Goal: Task Accomplishment & Management: Manage account settings

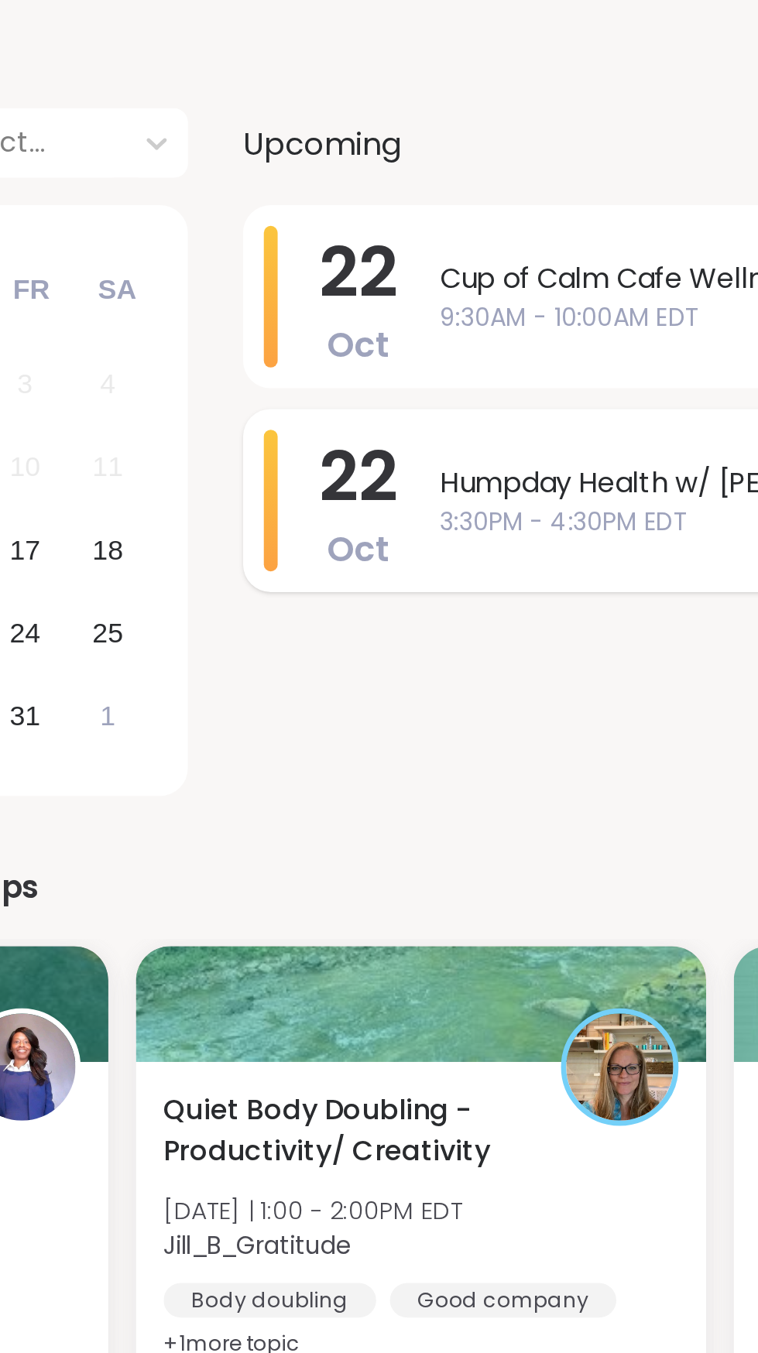
click at [496, 343] on span "3:30PM - 4:30PM EDT" at bounding box center [569, 349] width 286 height 16
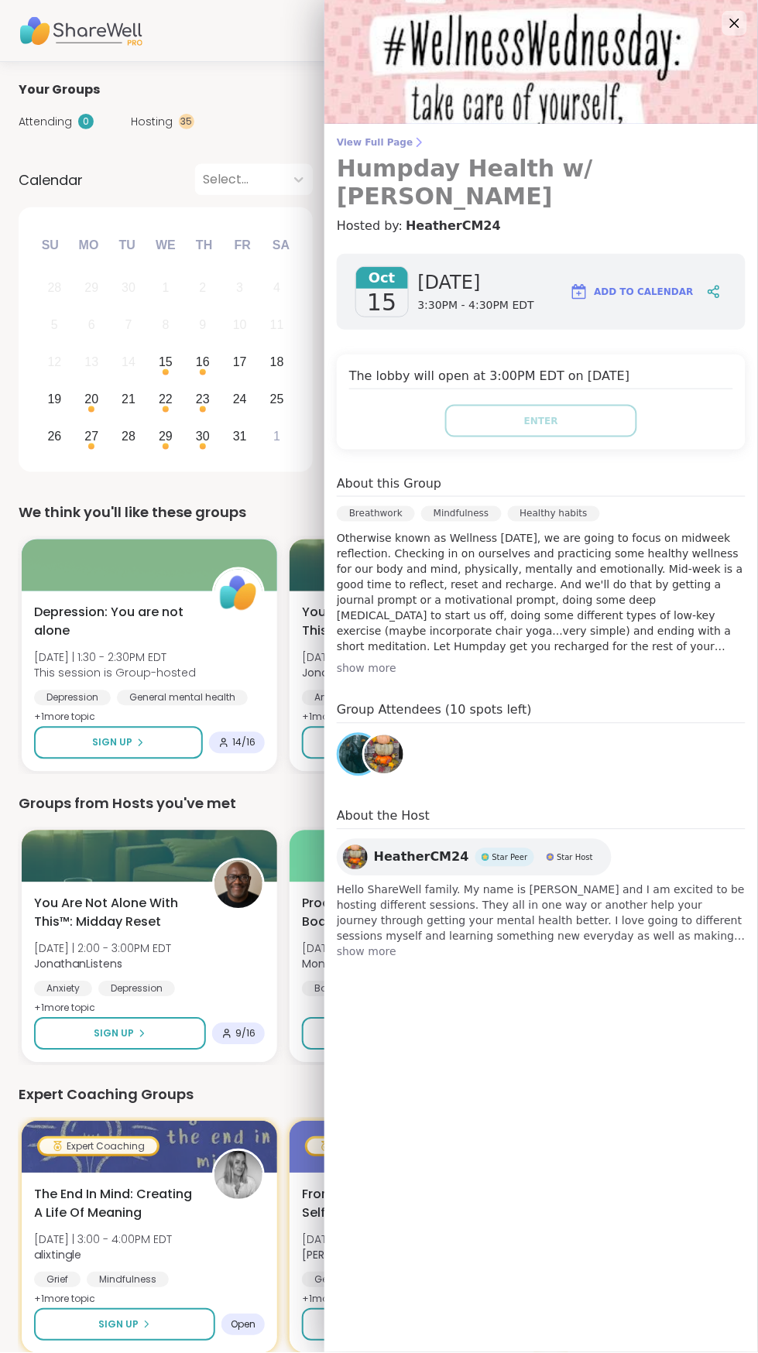
click at [413, 142] on icon at bounding box center [419, 142] width 12 height 12
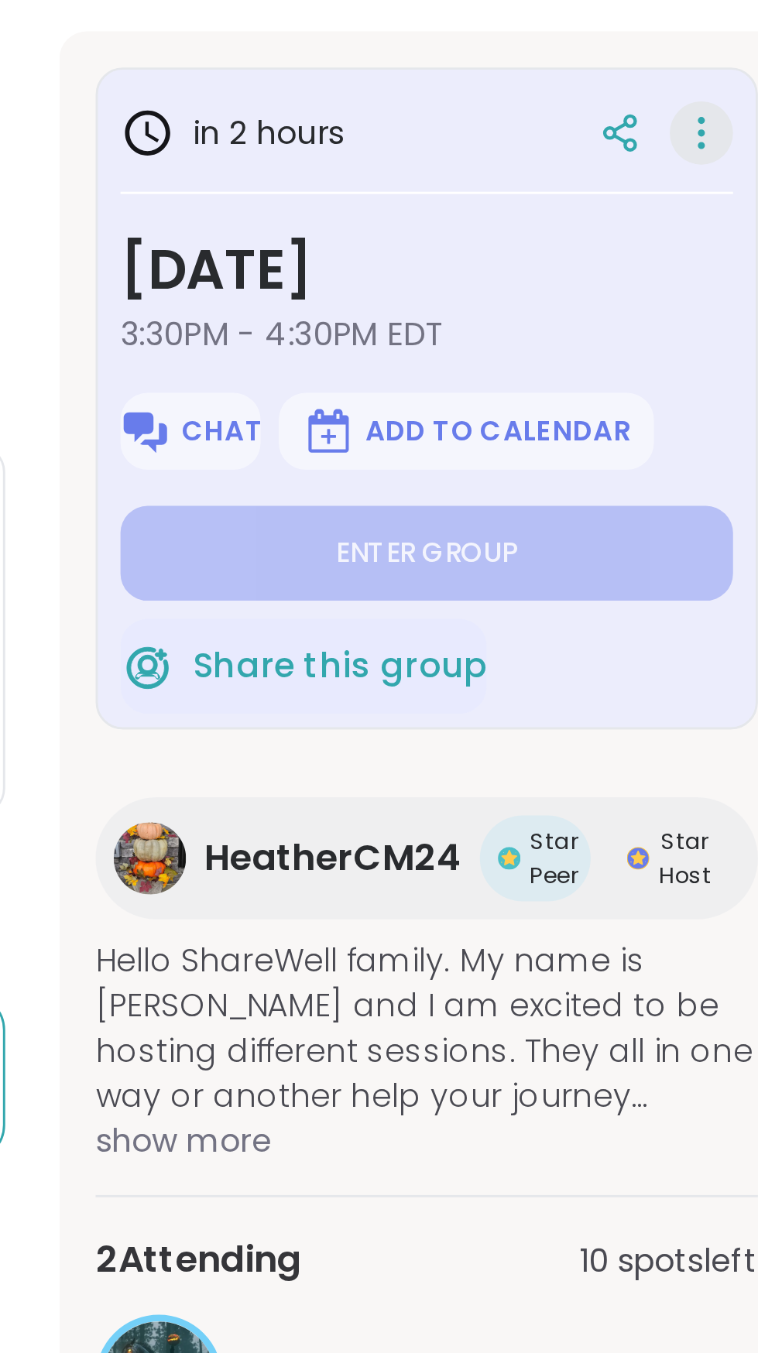
click at [701, 313] on icon at bounding box center [701, 314] width 2 height 2
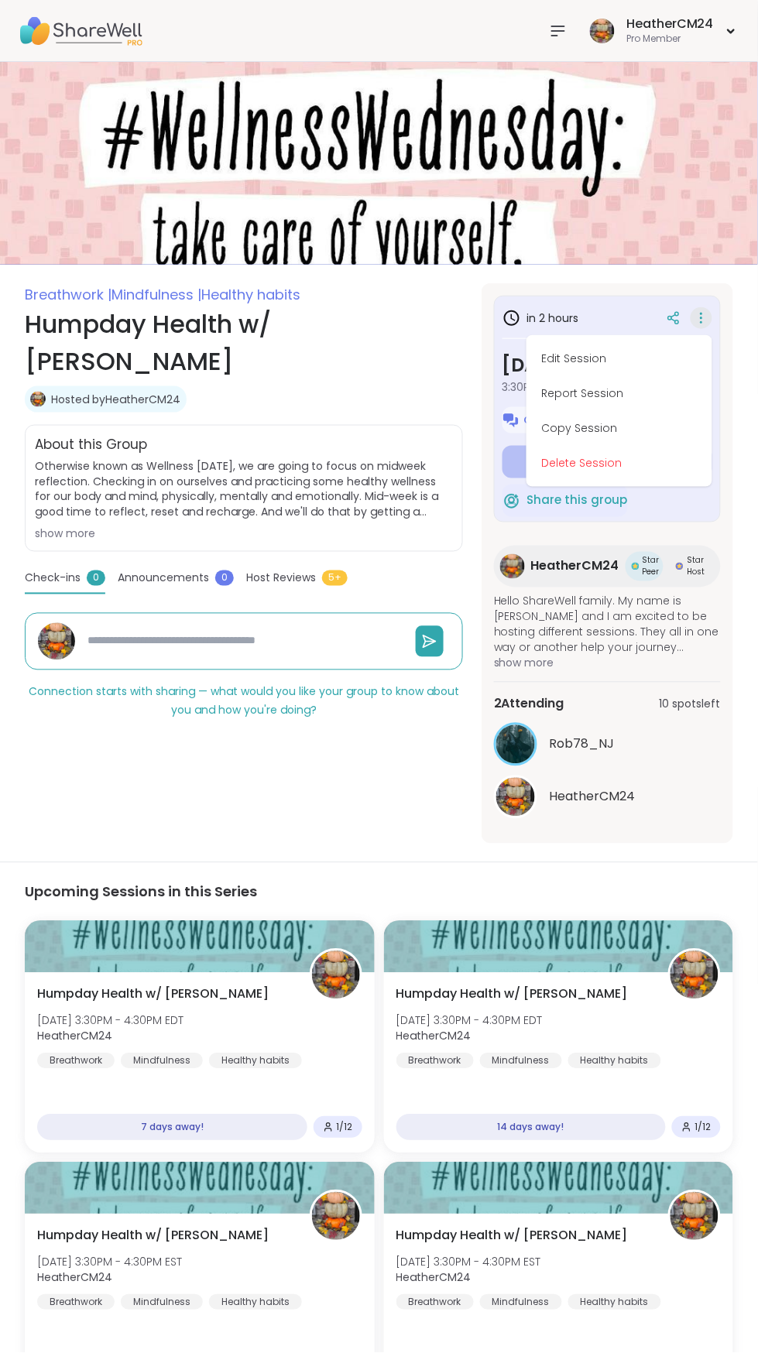
click at [560, 30] on icon at bounding box center [558, 30] width 12 height 9
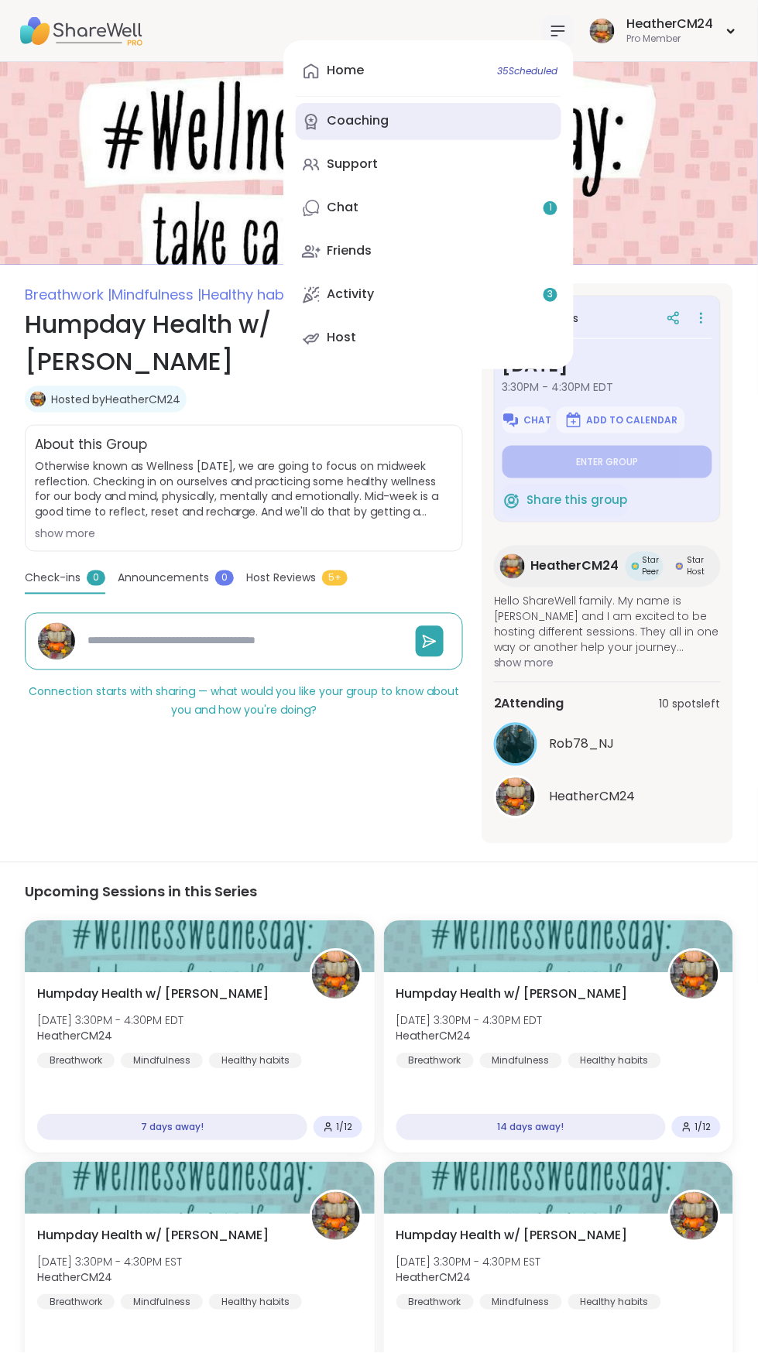
click at [398, 105] on link "Coaching" at bounding box center [428, 121] width 265 height 37
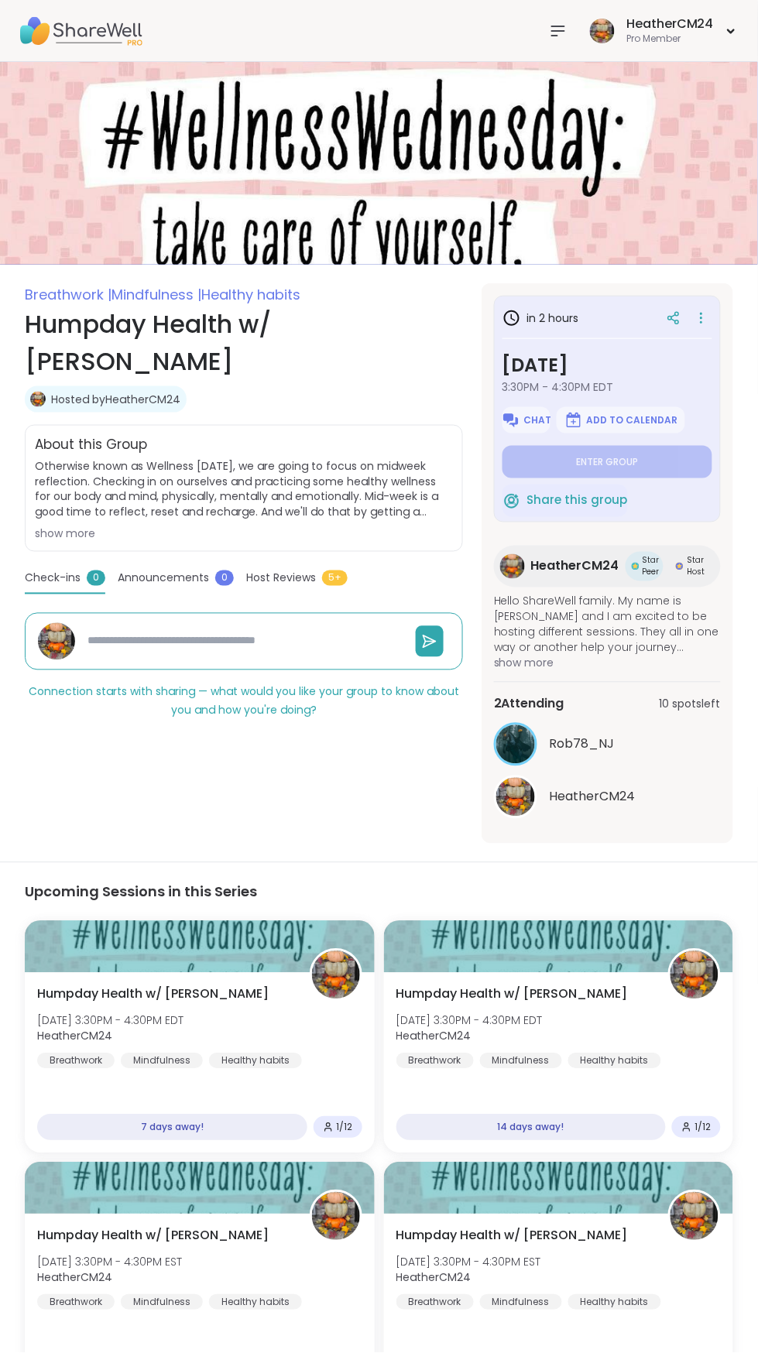
type textarea "*"
click at [567, 582] on div "HeatherCM24 Star Peer Star Host" at bounding box center [607, 567] width 227 height 42
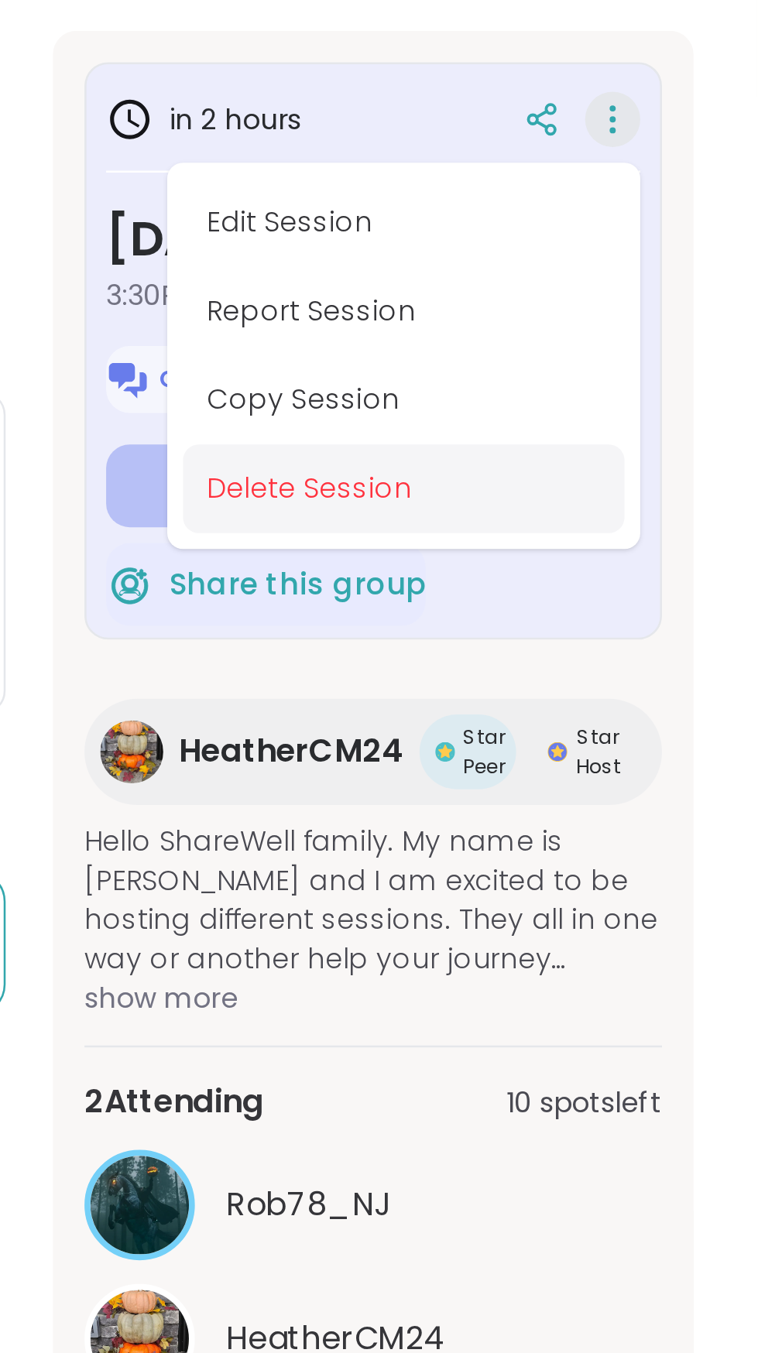
click at [610, 467] on button "Delete Session" at bounding box center [618, 463] width 173 height 35
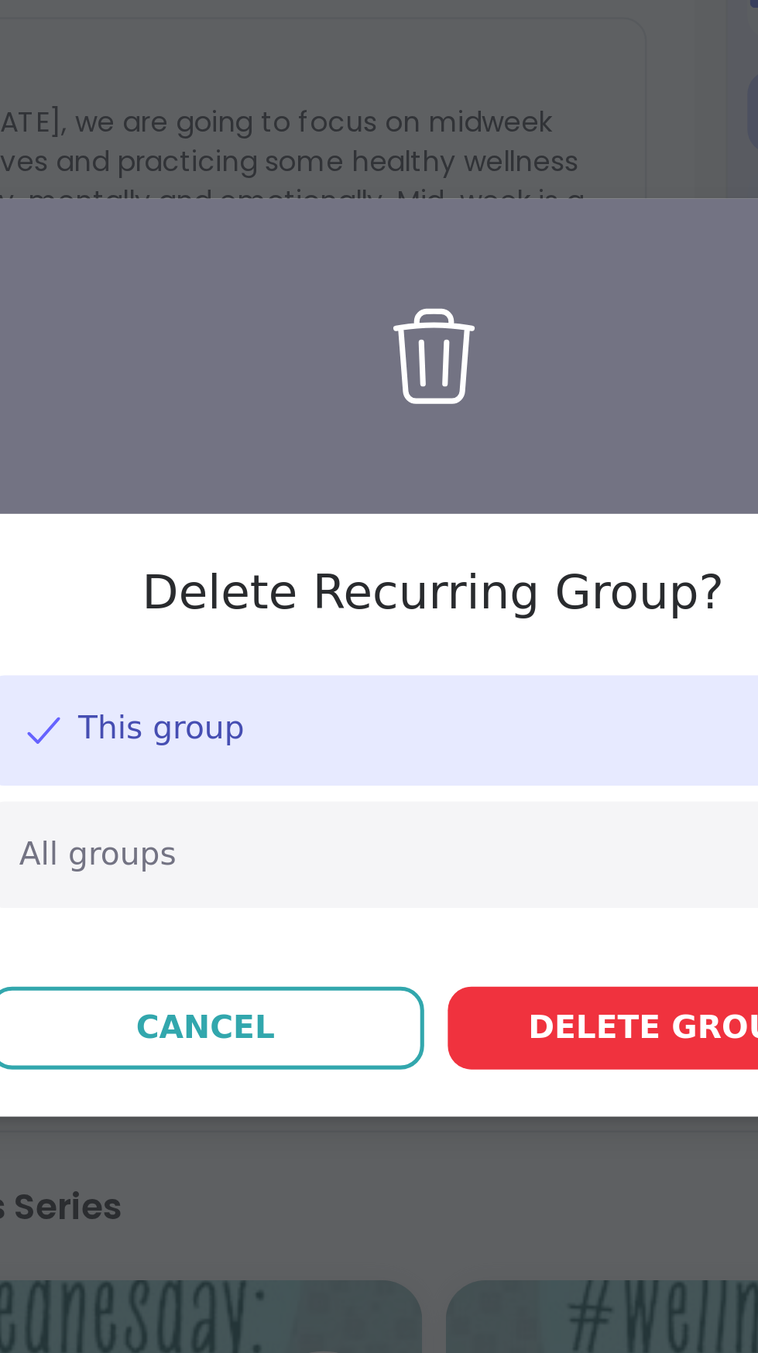
click at [466, 831] on span "Delete group" at bounding box center [469, 822] width 106 height 19
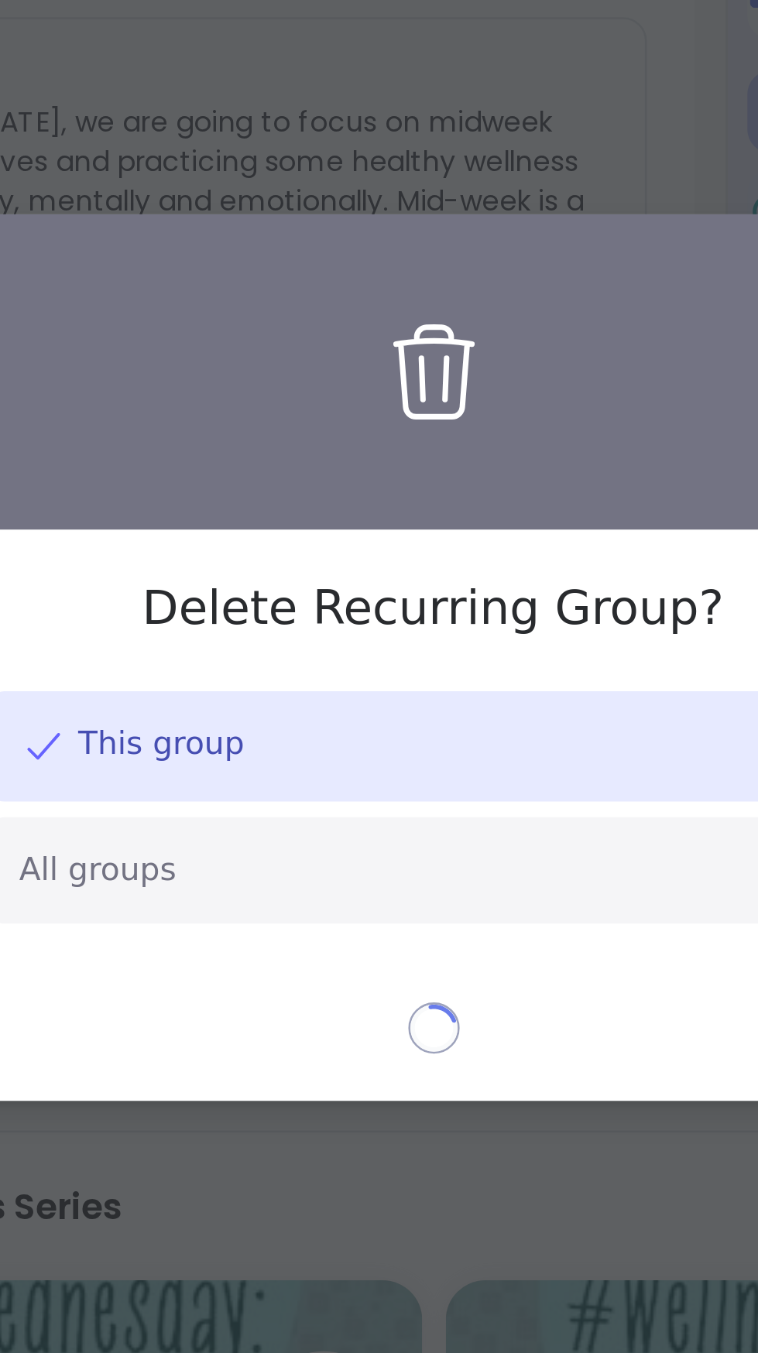
type textarea "*"
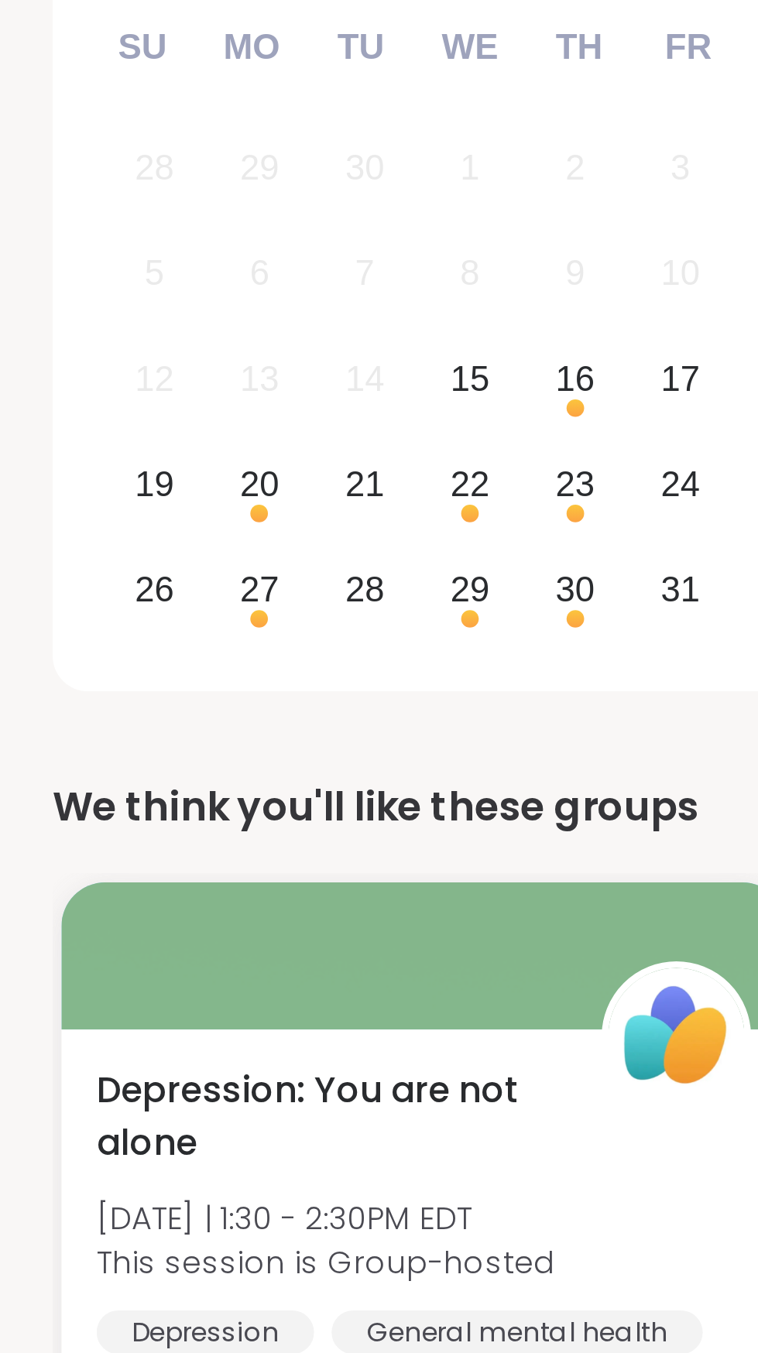
scroll to position [213, 0]
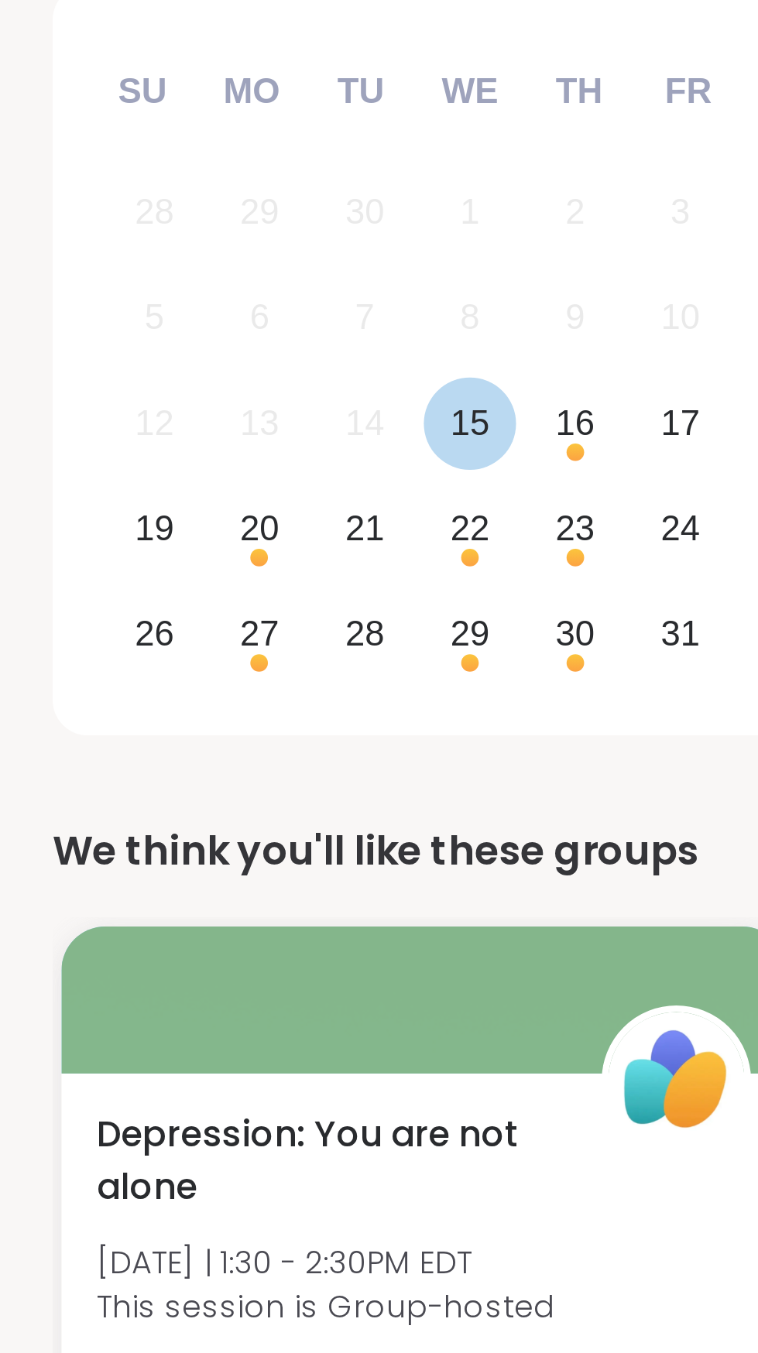
click at [169, 142] on div "15" at bounding box center [166, 149] width 14 height 21
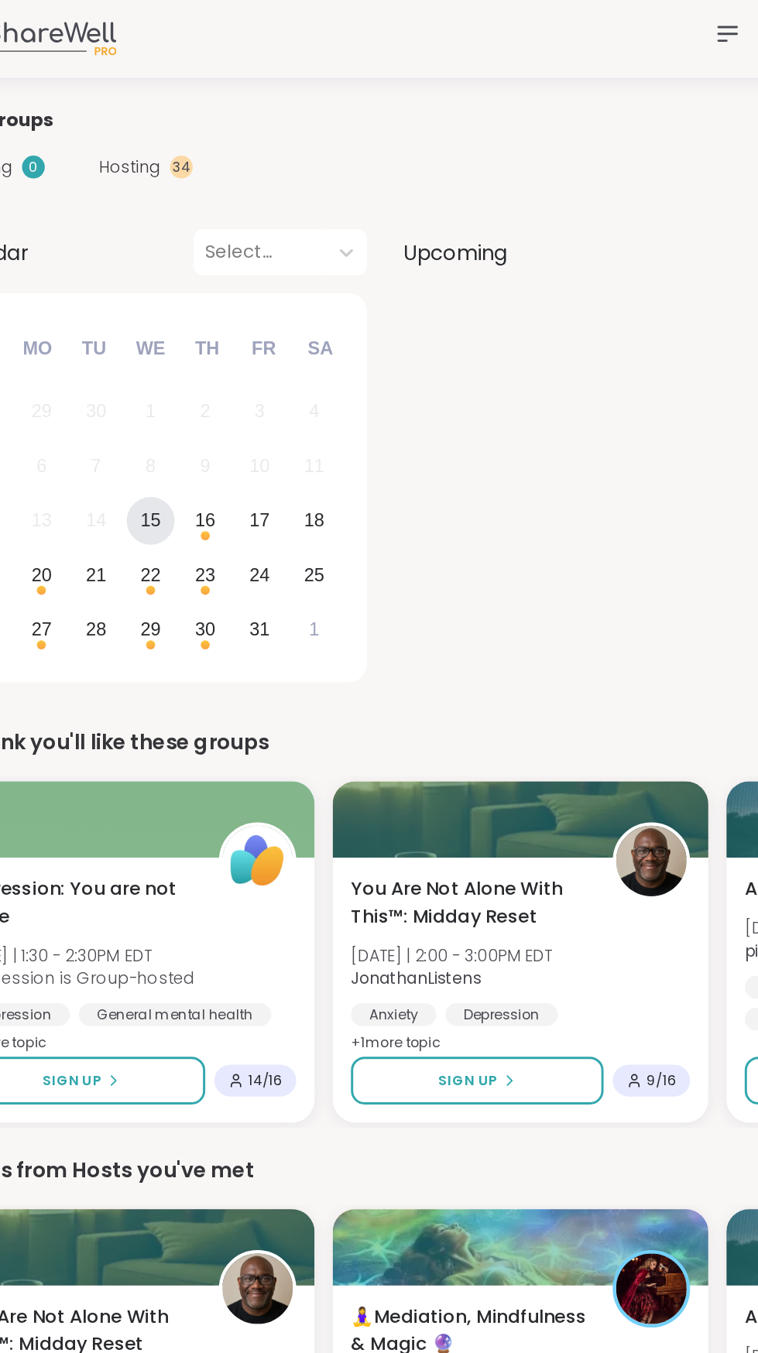
scroll to position [0, 0]
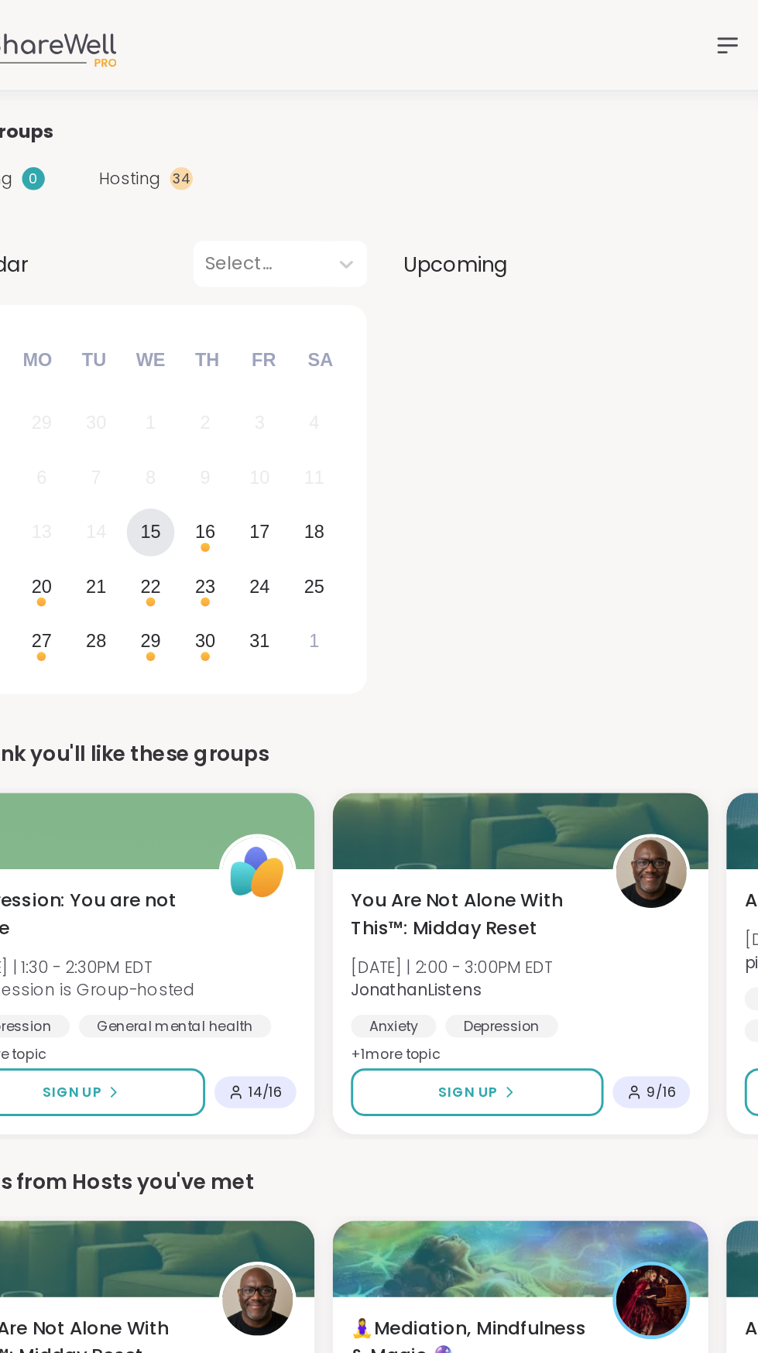
click at [561, 30] on icon at bounding box center [558, 30] width 12 height 9
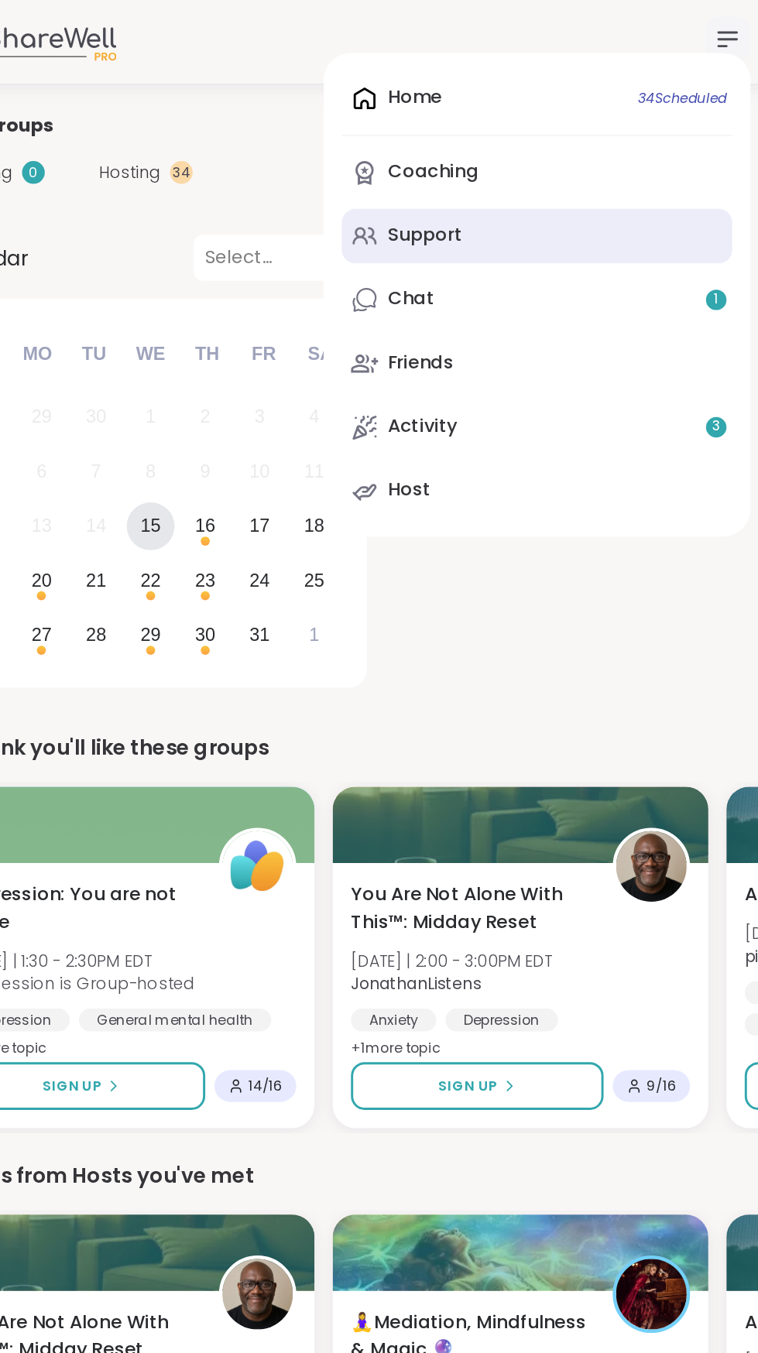
click at [403, 169] on link "Support" at bounding box center [428, 164] width 265 height 37
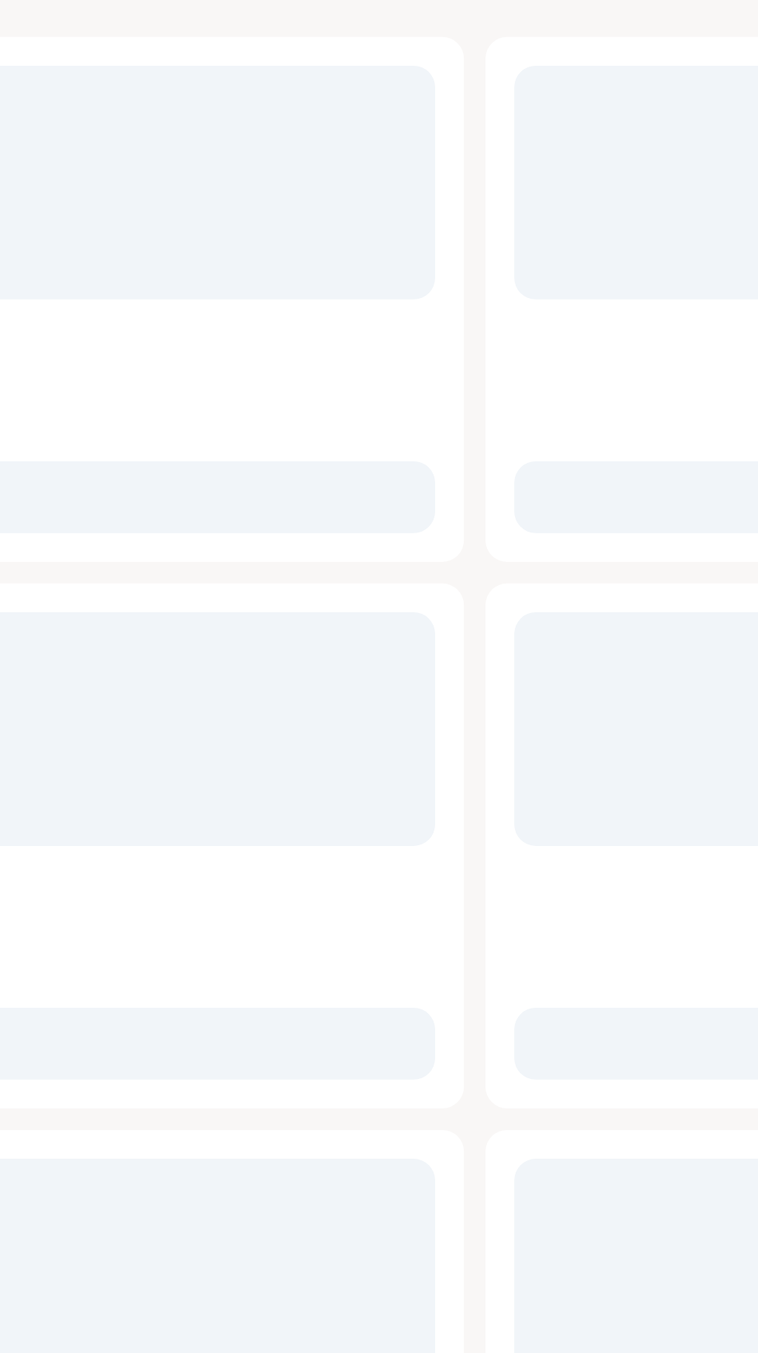
click at [396, 273] on div at bounding box center [396, 273] width 0 height 0
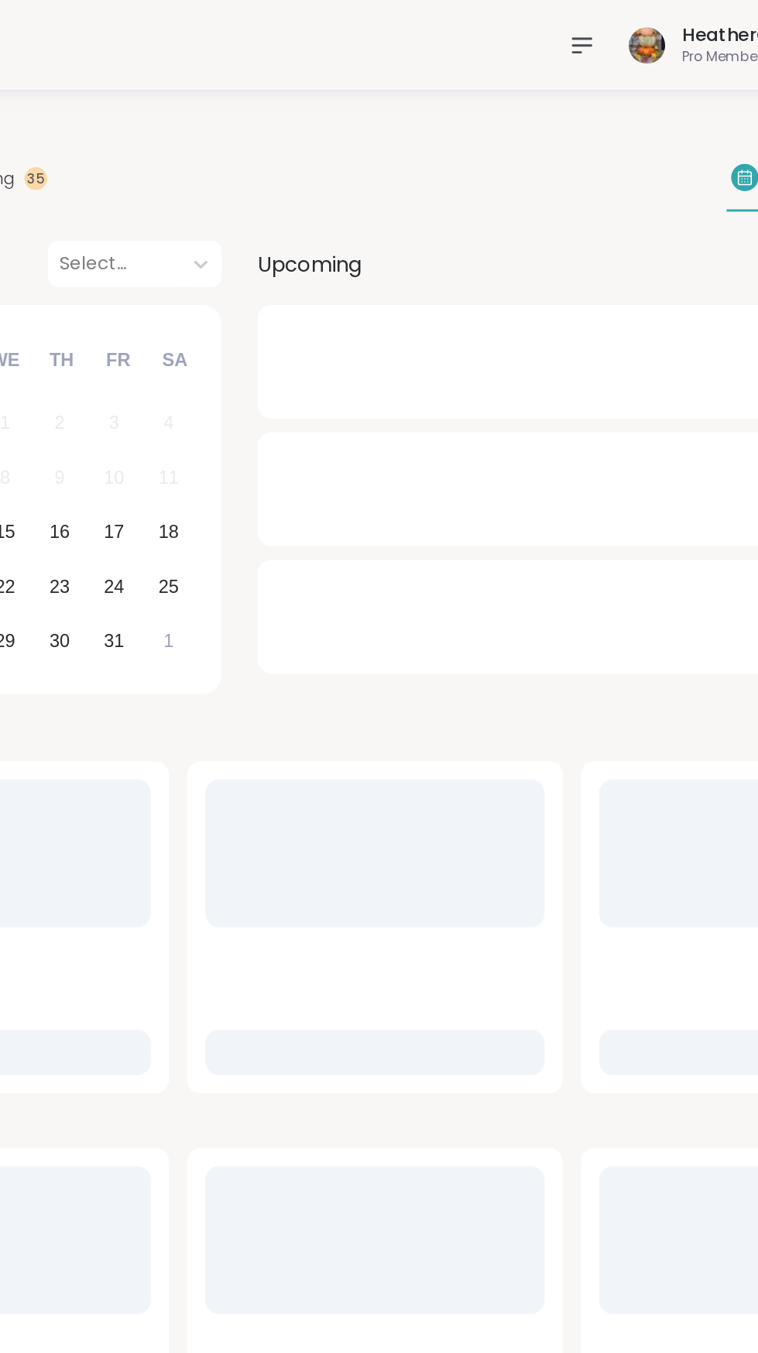
click at [570, 28] on nav at bounding box center [558, 30] width 31 height 31
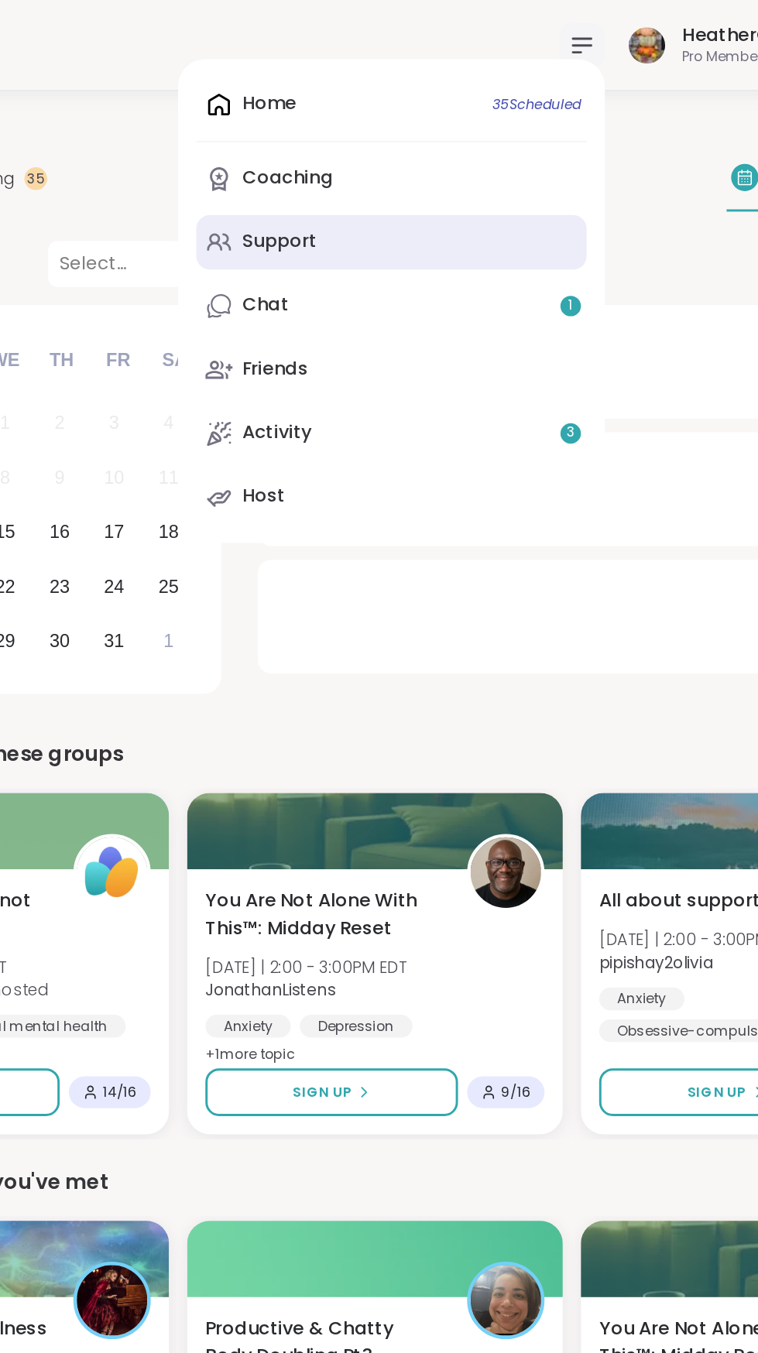
click at [370, 169] on div "Support" at bounding box center [352, 164] width 51 height 17
